Goal: Information Seeking & Learning: Check status

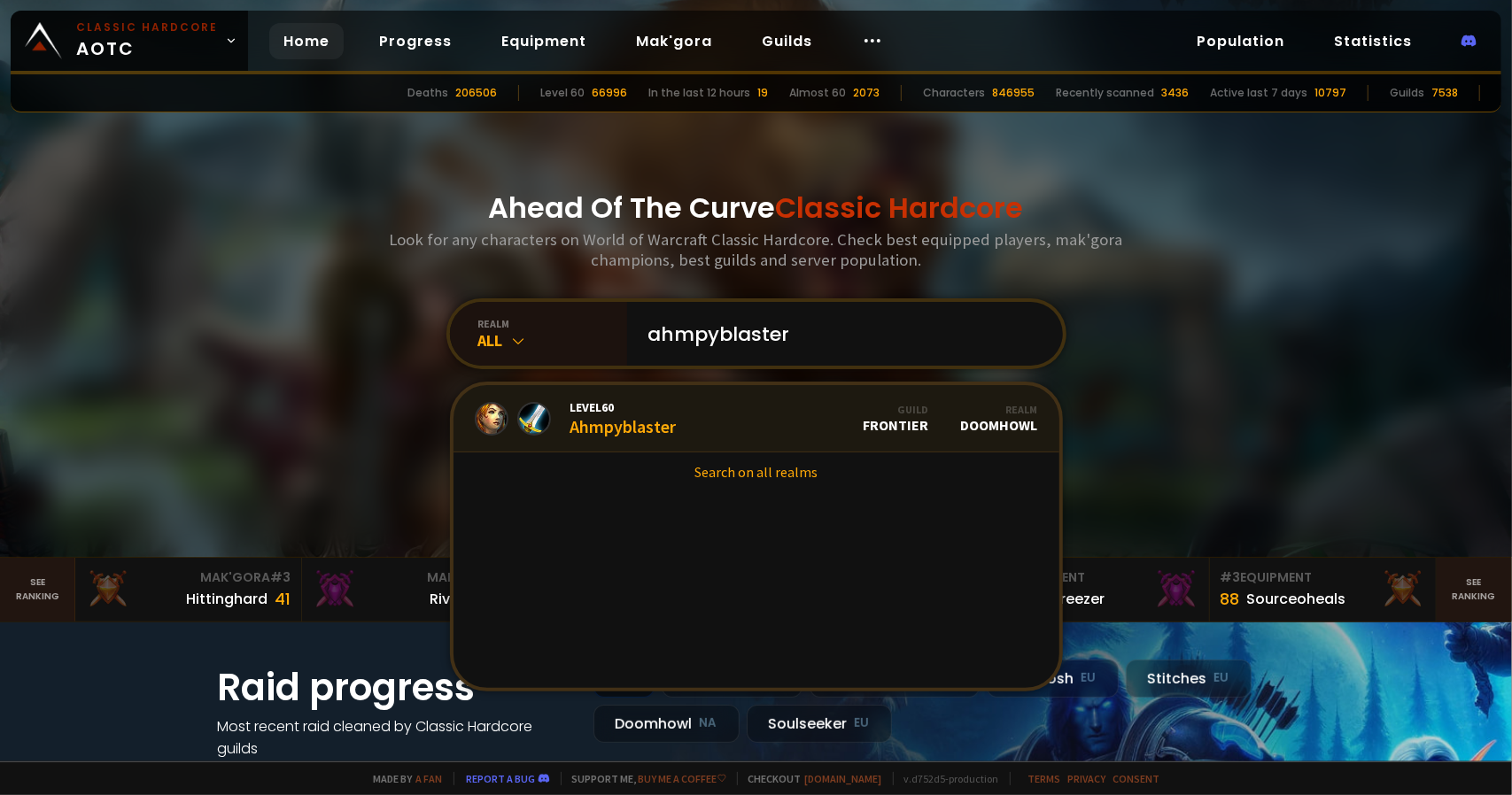
type input "ahmpyblaster"
click at [713, 419] on link "Level 60 Ahmpyblaster Guild Frontier Realm Doomhowl" at bounding box center [756, 419] width 606 height 67
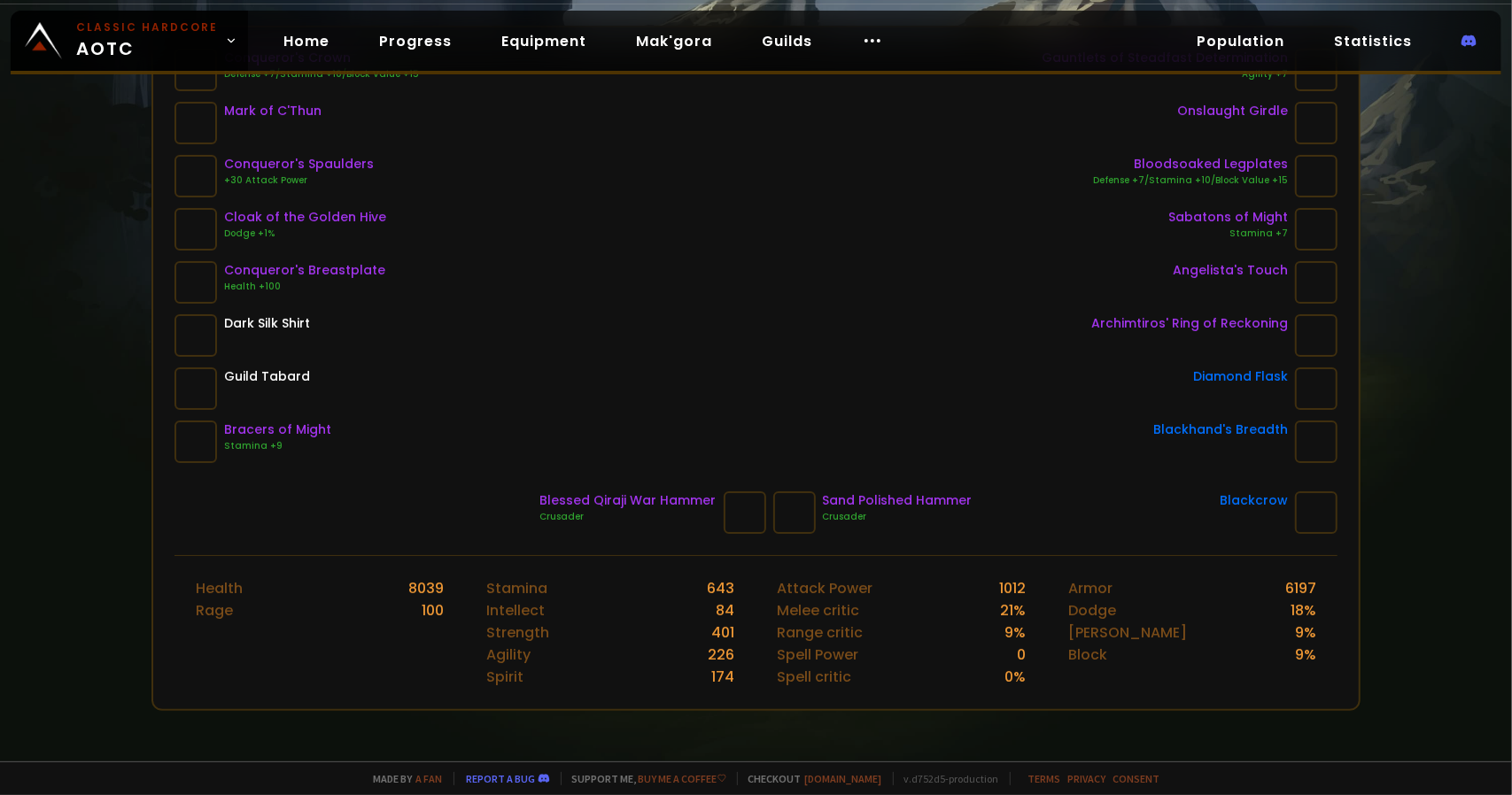
scroll to position [88, 0]
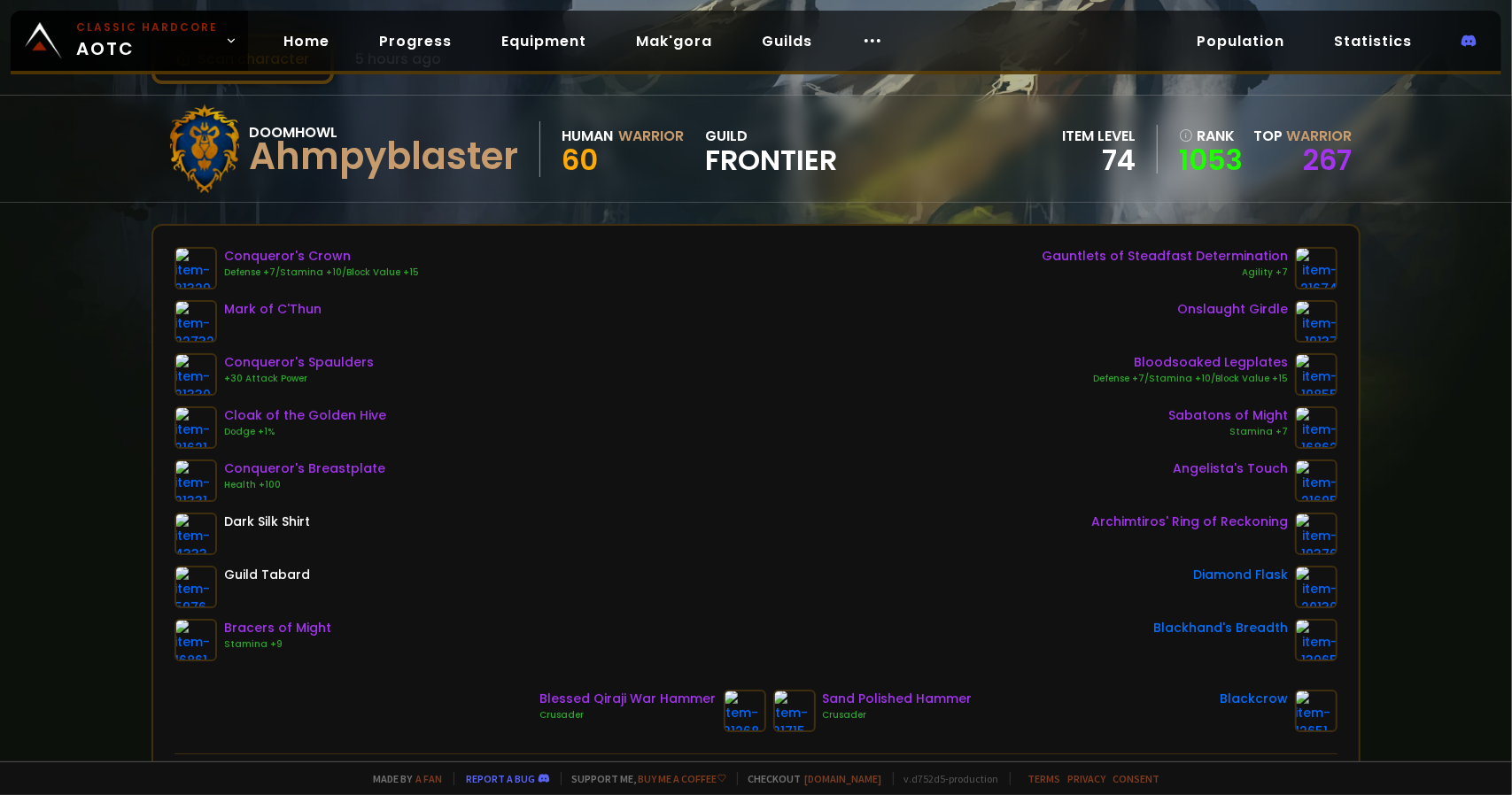
scroll to position [443, 0]
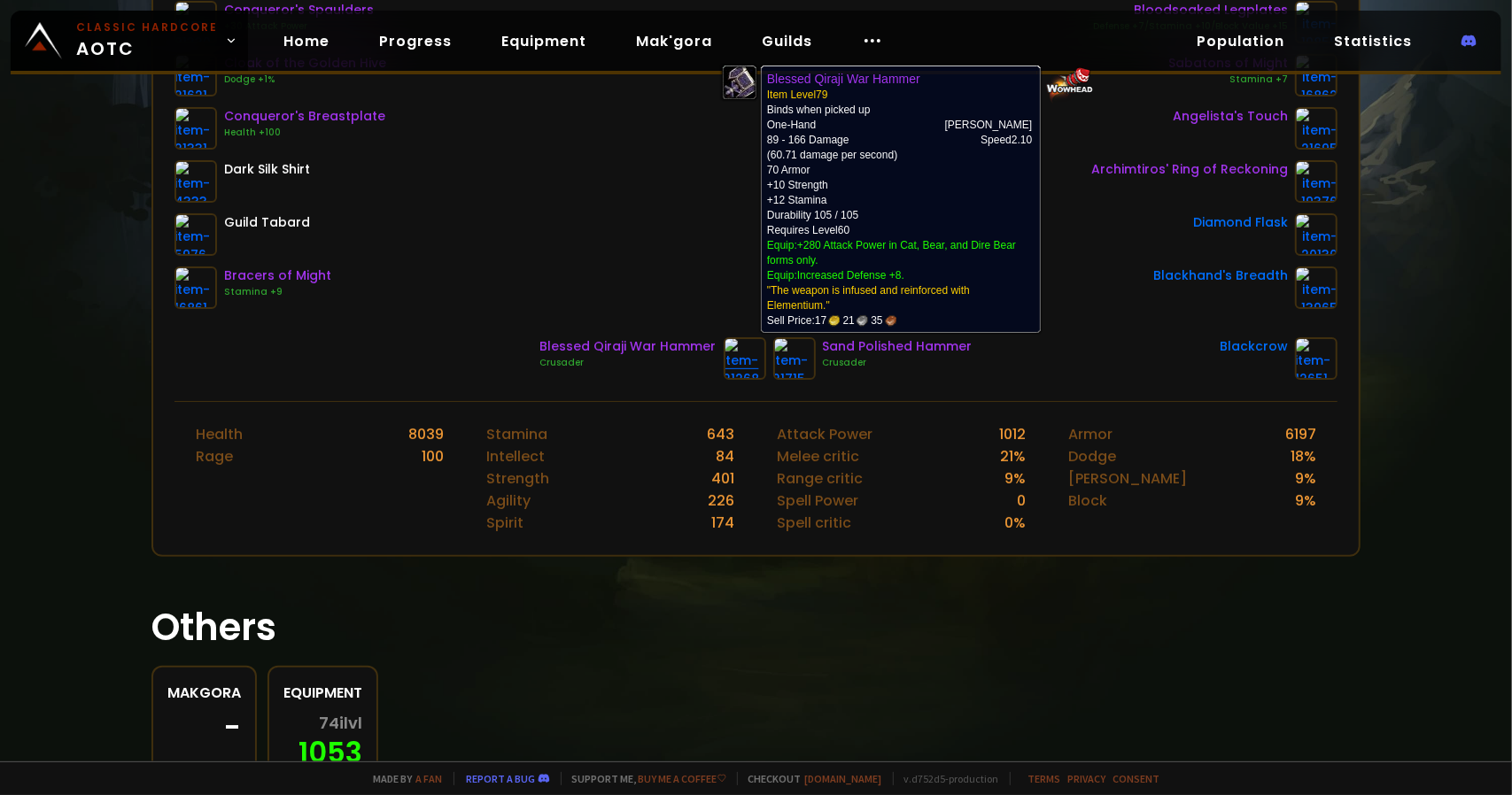
click at [728, 361] on img at bounding box center [745, 358] width 42 height 42
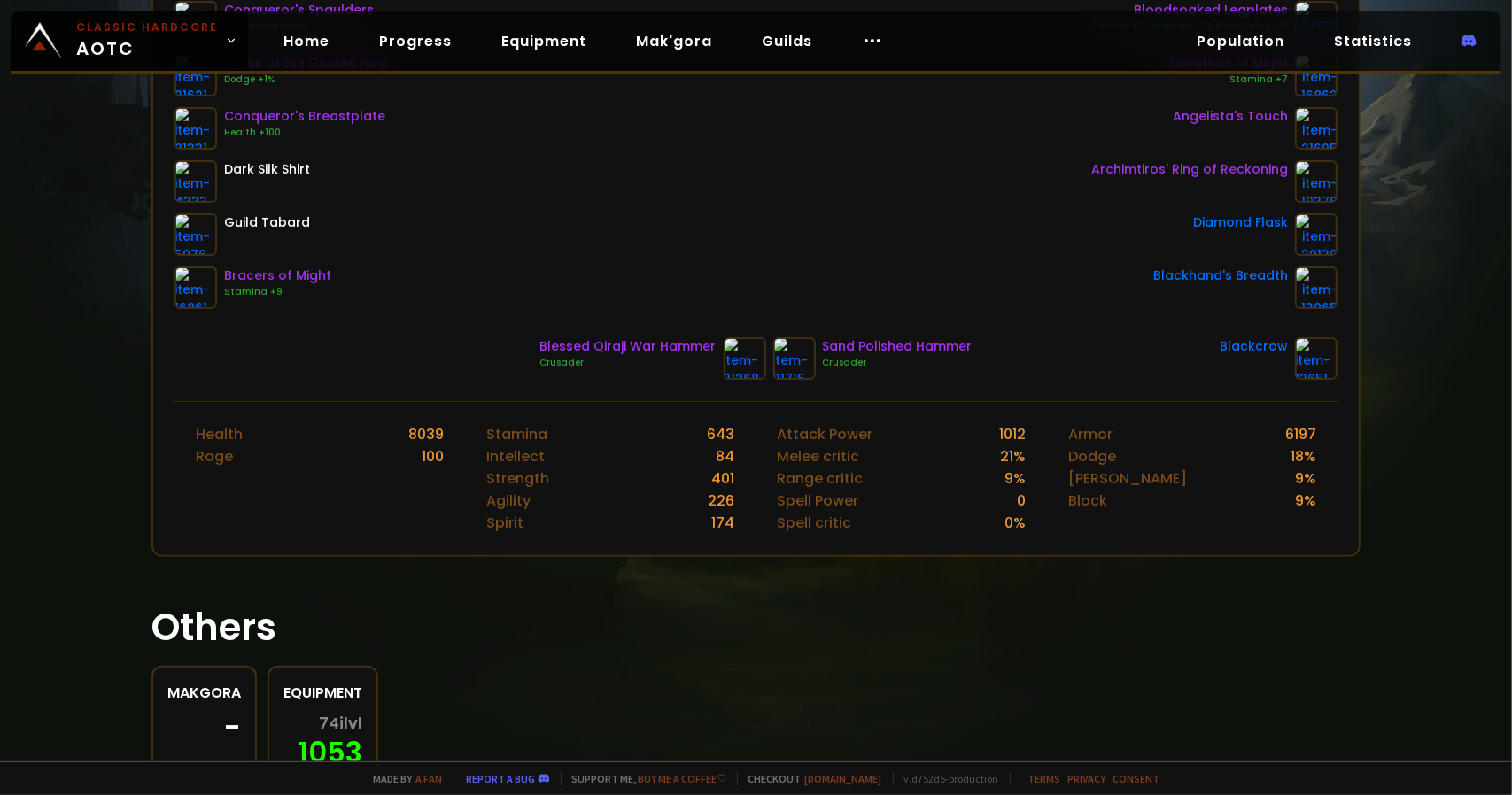
click at [660, 342] on div "Blessed Qiraji War Hammer" at bounding box center [629, 346] width 177 height 18
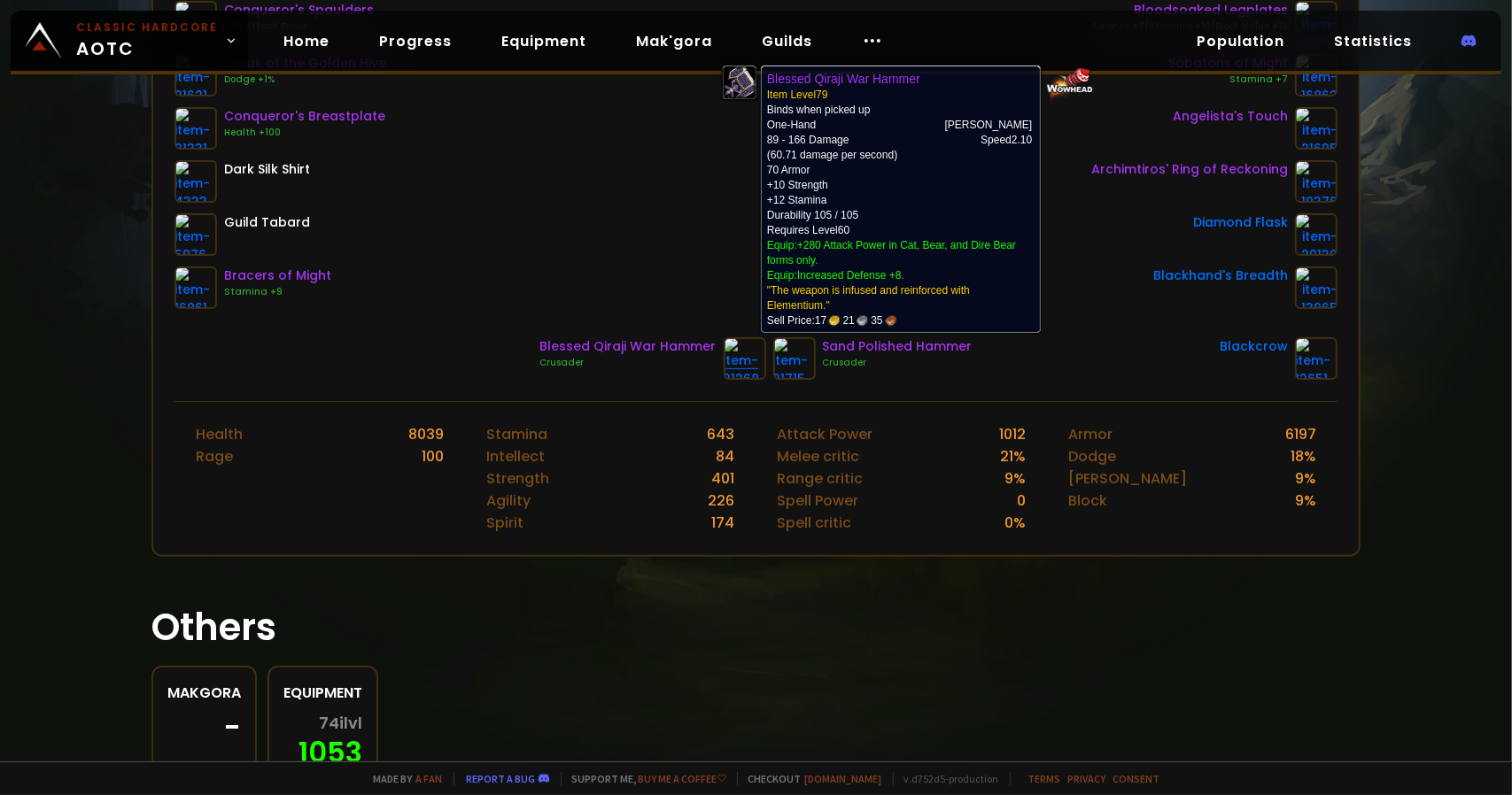
click at [726, 351] on img at bounding box center [745, 358] width 42 height 42
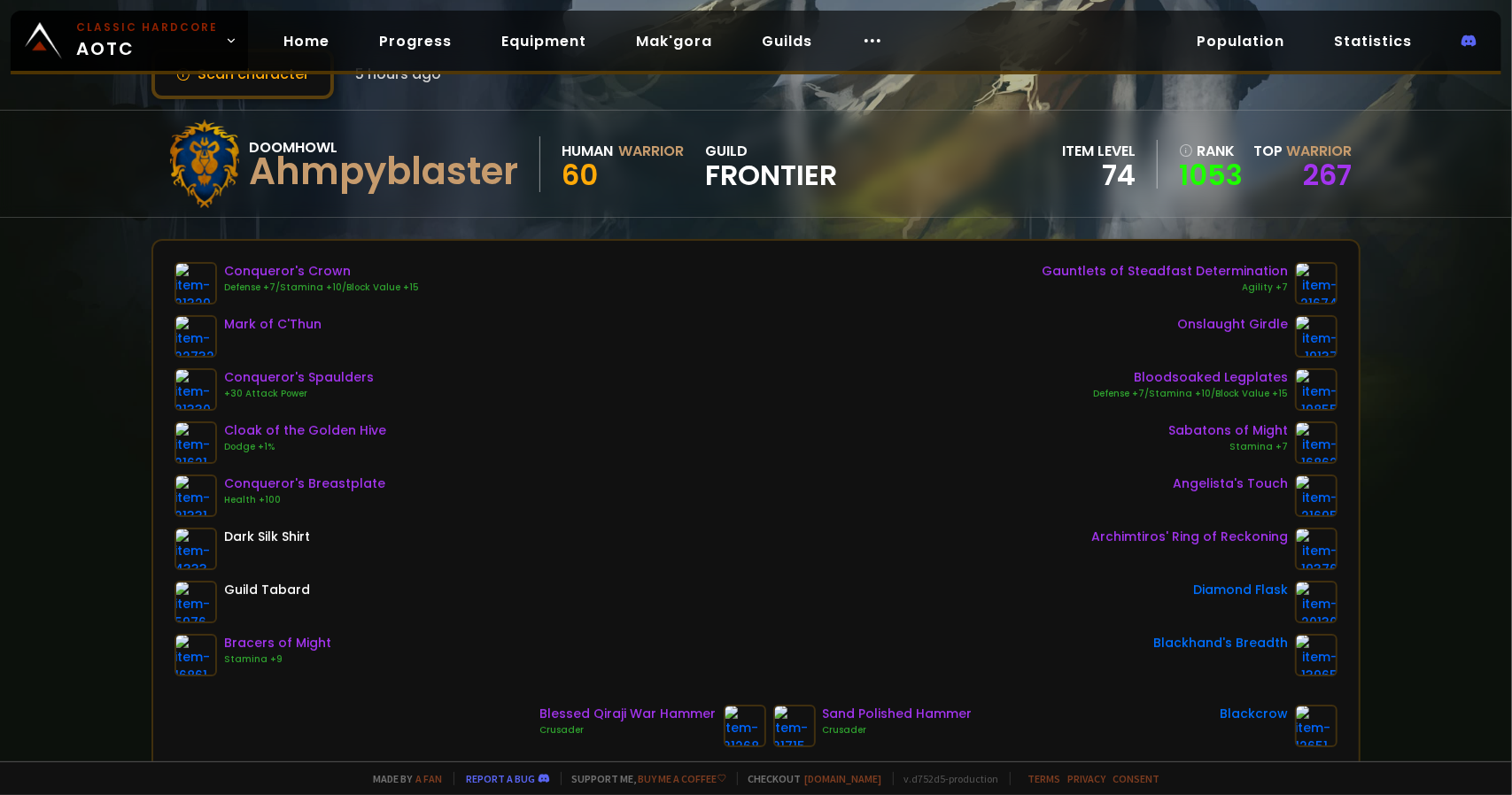
scroll to position [508, 0]
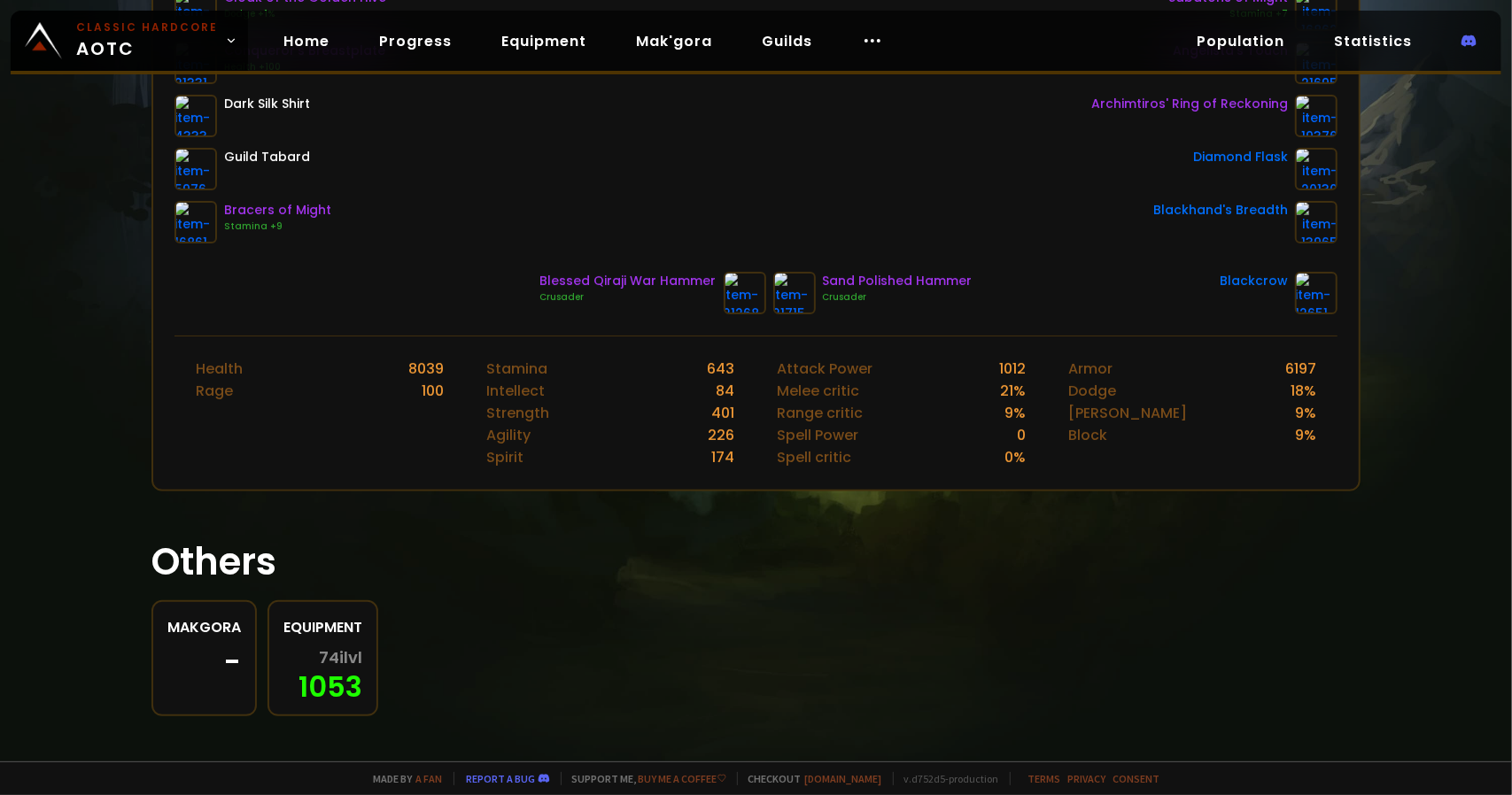
click at [690, 279] on div "Blessed Qiraji War Hammer" at bounding box center [629, 280] width 177 height 18
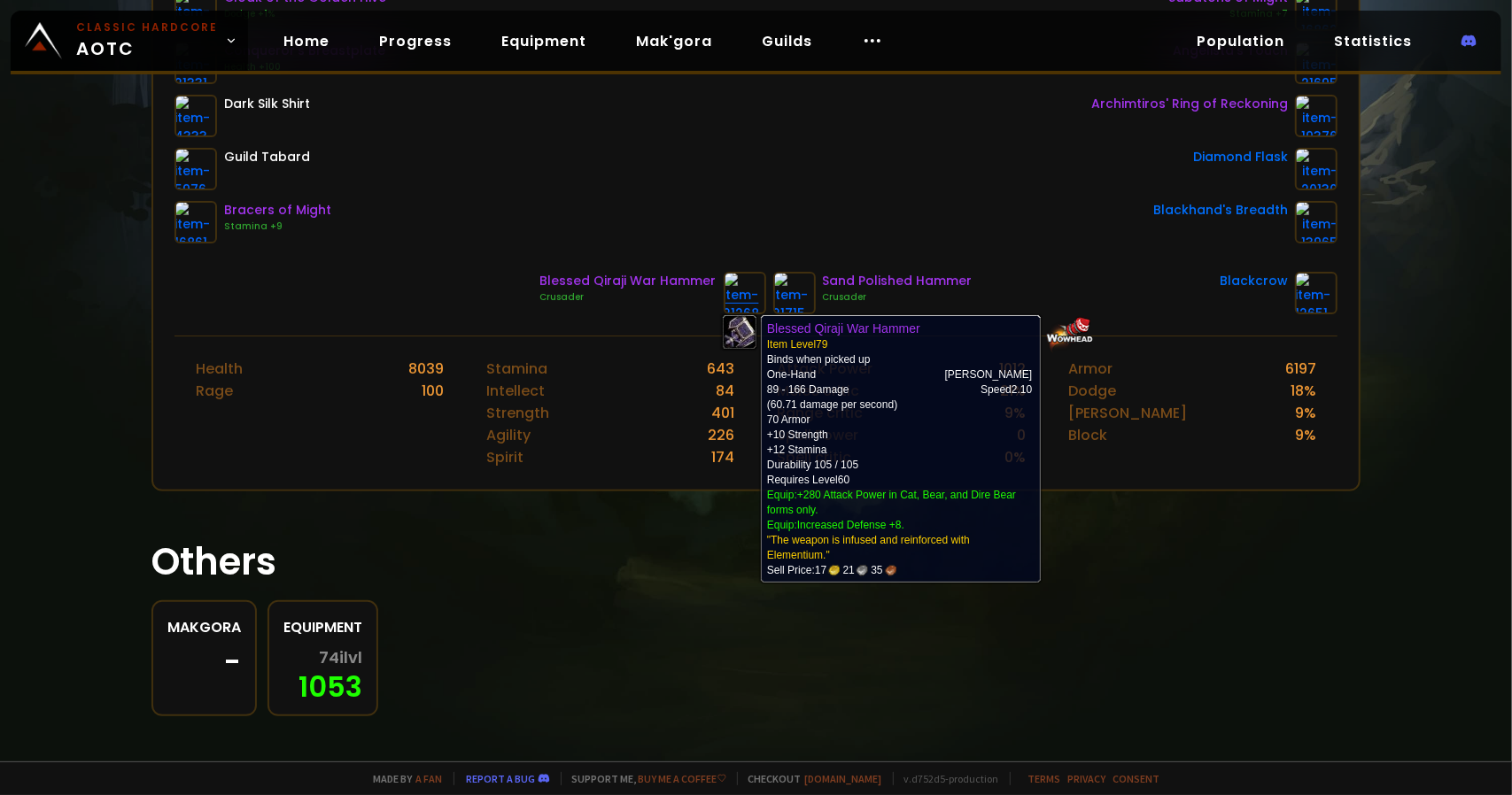
click at [727, 276] on img at bounding box center [745, 293] width 42 height 42
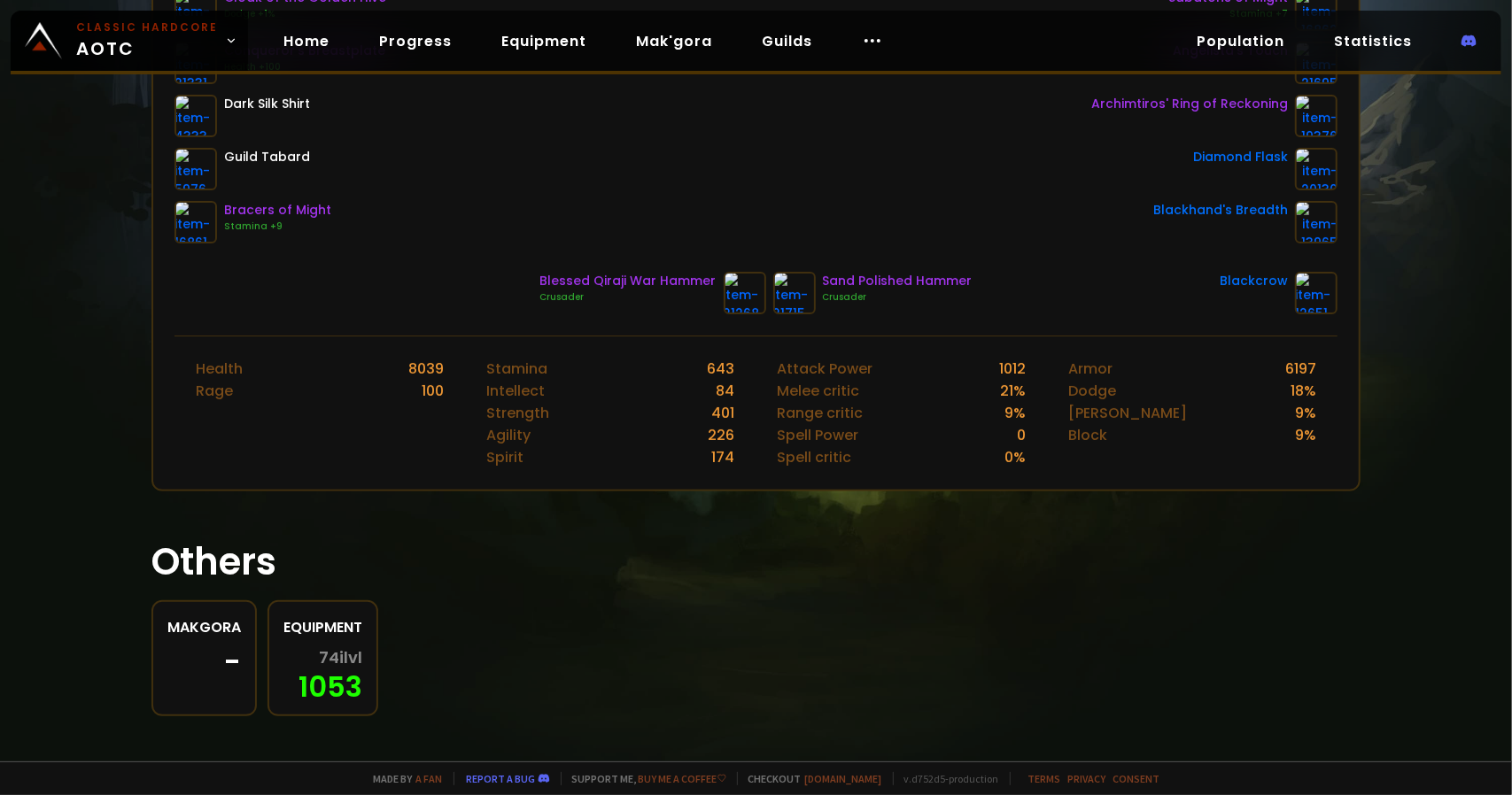
click at [634, 277] on div "Blessed Qiraji War Hammer" at bounding box center [629, 280] width 177 height 18
